Goal: Information Seeking & Learning: Find specific fact

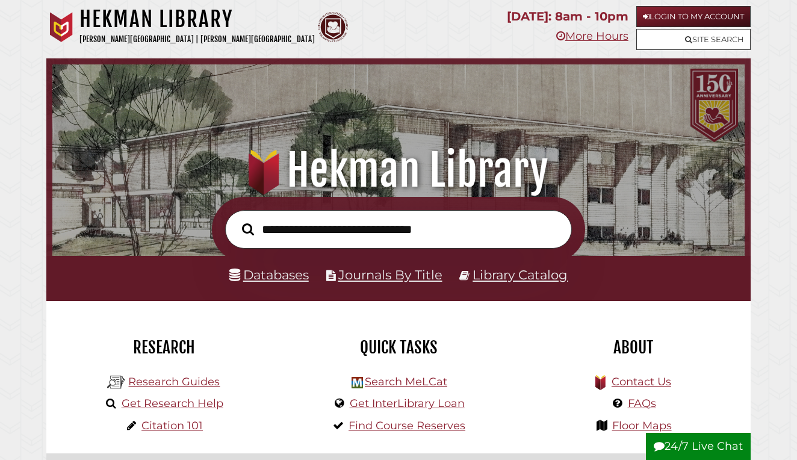
scroll to position [229, 687]
click at [280, 280] on link "Databases" at bounding box center [269, 275] width 80 height 16
click at [325, 244] on input "text" at bounding box center [398, 229] width 347 height 39
type input "*"
type input "**********"
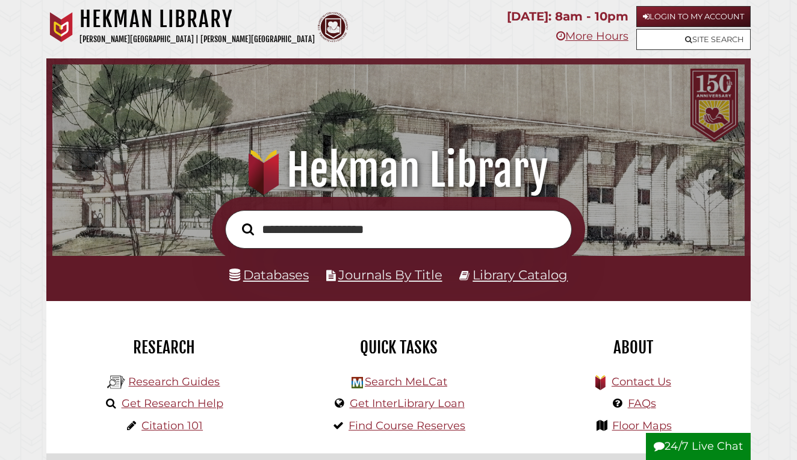
click at [248, 228] on button "Search" at bounding box center [248, 229] width 24 height 18
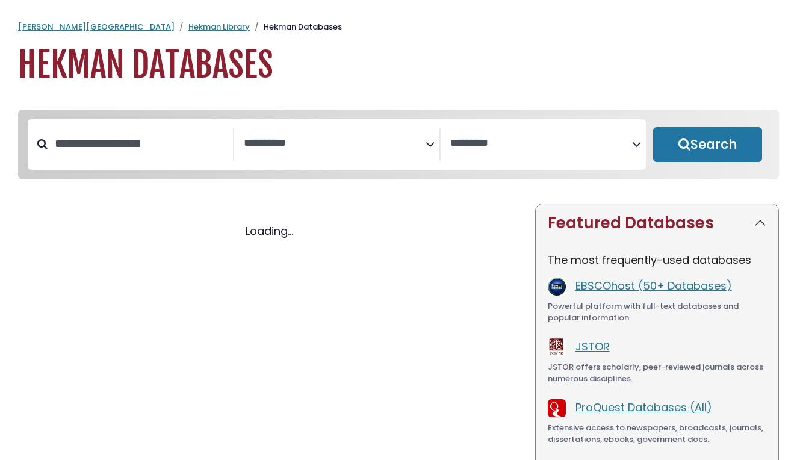
select select "Database Subject Filter"
select select "Database Vendors Filter"
select select "Database Subject Filter"
select select "Database Vendors Filter"
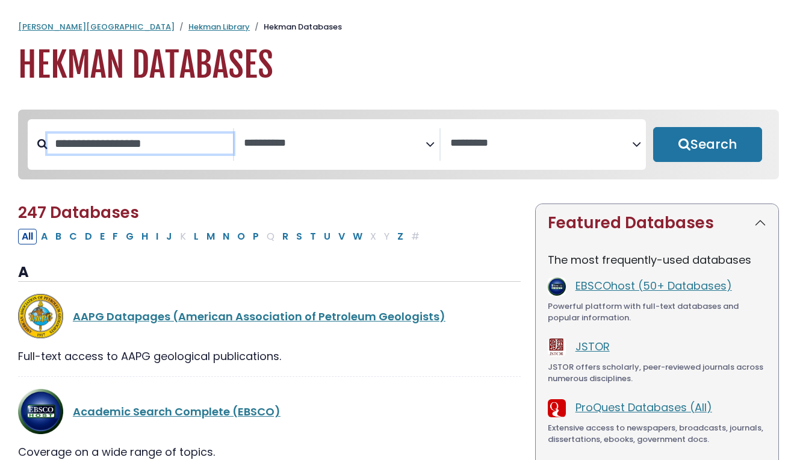
click at [175, 148] on input "Search database by title or keyword" at bounding box center [141, 144] width 186 height 20
type input "********"
click at [708, 145] on button "Search" at bounding box center [707, 144] width 109 height 35
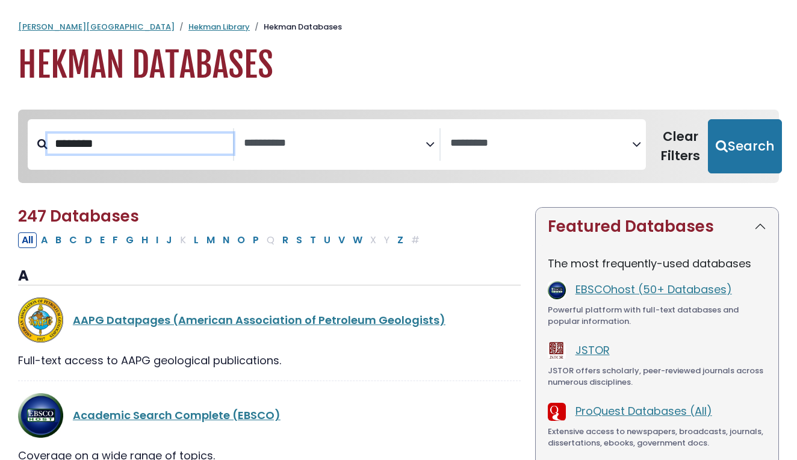
select select "Database Subject Filter"
select select "Database Vendors Filter"
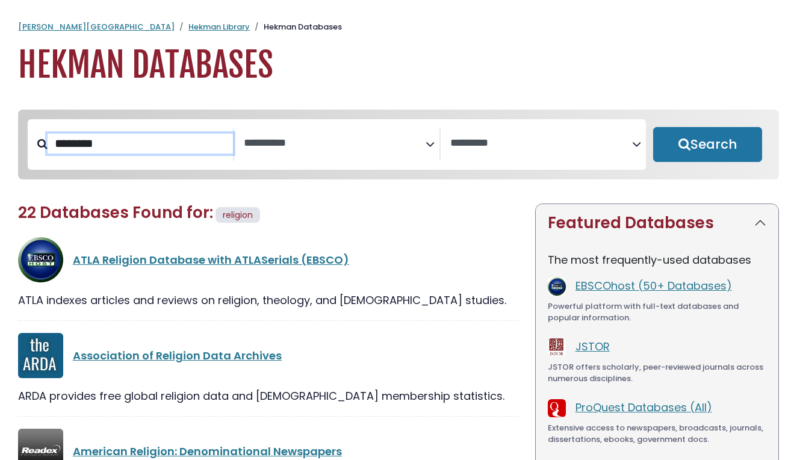
select select "Database Subject Filter"
select select "Database Vendors Filter"
